Goal: Navigation & Orientation: Find specific page/section

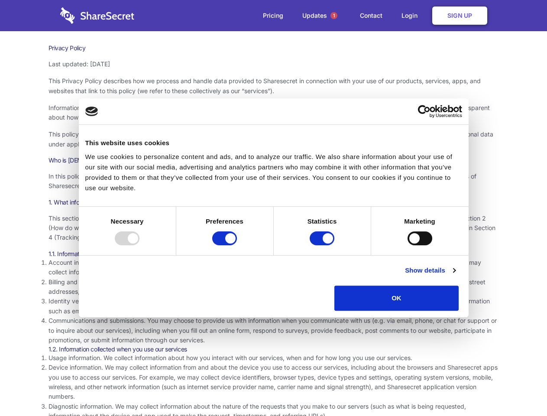
click at [140, 245] on div at bounding box center [127, 238] width 25 height 14
click at [237, 245] on input "Preferences" at bounding box center [224, 238] width 25 height 14
checkbox input "false"
click at [323, 245] on input "Statistics" at bounding box center [322, 238] width 25 height 14
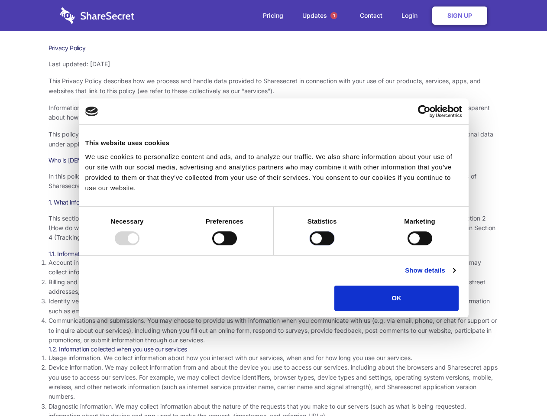
checkbox input "false"
click at [408, 245] on input "Marketing" at bounding box center [420, 238] width 25 height 14
checkbox input "true"
click at [456, 276] on link "Show details" at bounding box center [430, 270] width 50 height 10
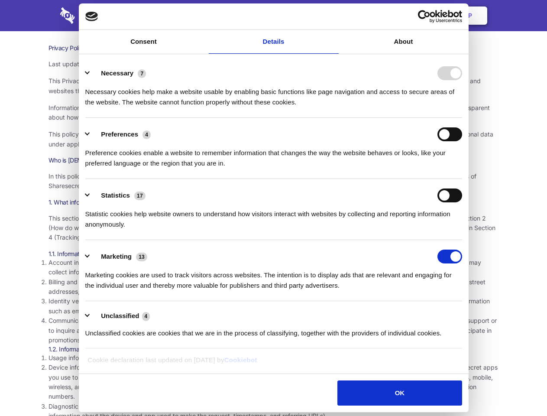
click at [463, 118] on li "Necessary 7 Necessary cookies help make a website usable by enabling basic func…" at bounding box center [273, 87] width 377 height 61
click at [334, 16] on span "1" at bounding box center [334, 15] width 7 height 7
